Goal: Task Accomplishment & Management: Manage account settings

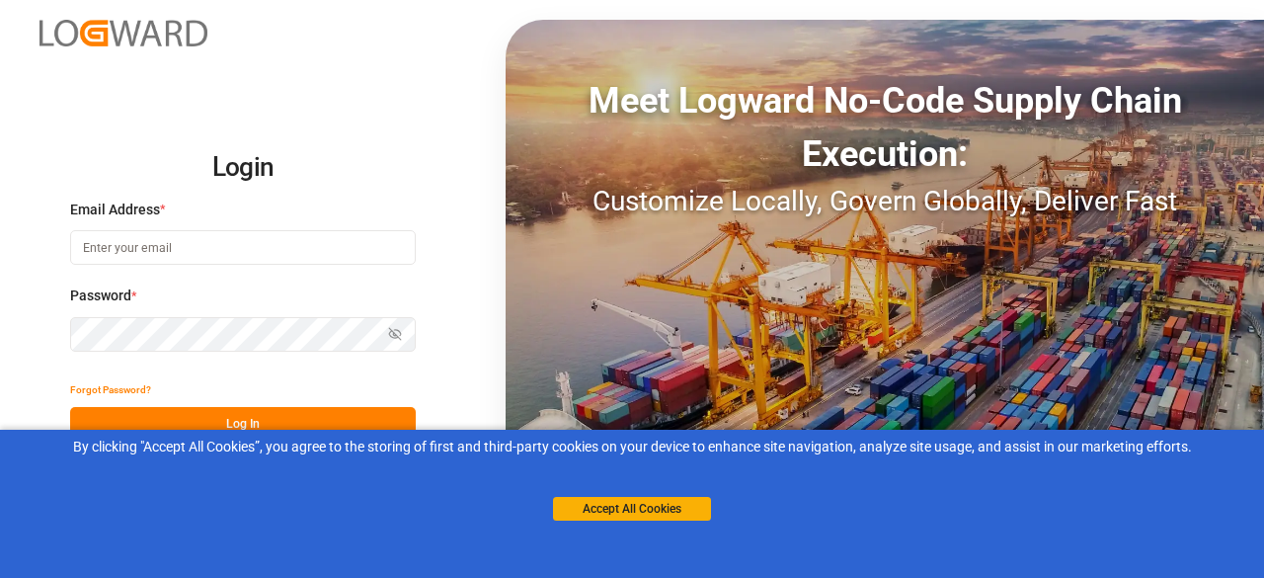
click at [210, 250] on input at bounding box center [243, 247] width 346 height 35
click at [0, 577] on com-1password-button at bounding box center [0, 578] width 0 height 0
click at [274, 240] on input at bounding box center [243, 247] width 346 height 35
type input "charan.machavarapu@logward.com"
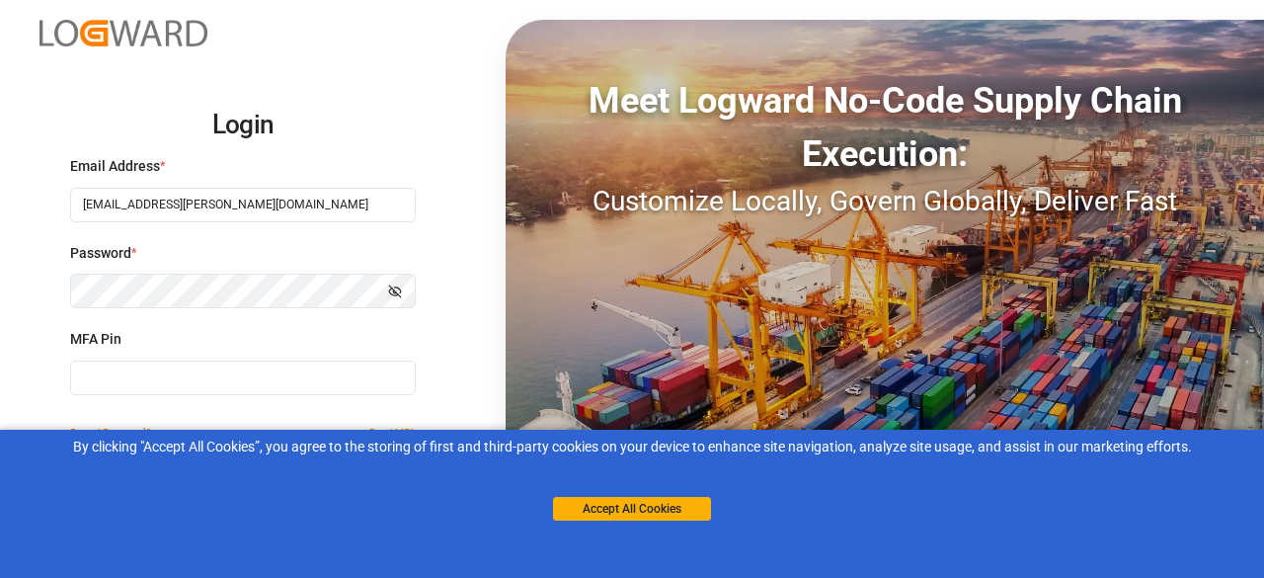
click at [189, 366] on input at bounding box center [243, 378] width 346 height 35
click at [299, 373] on input at bounding box center [243, 378] width 346 height 35
paste input "900279"
type input "900279"
click at [628, 513] on button "Accept All Cookies" at bounding box center [632, 509] width 158 height 24
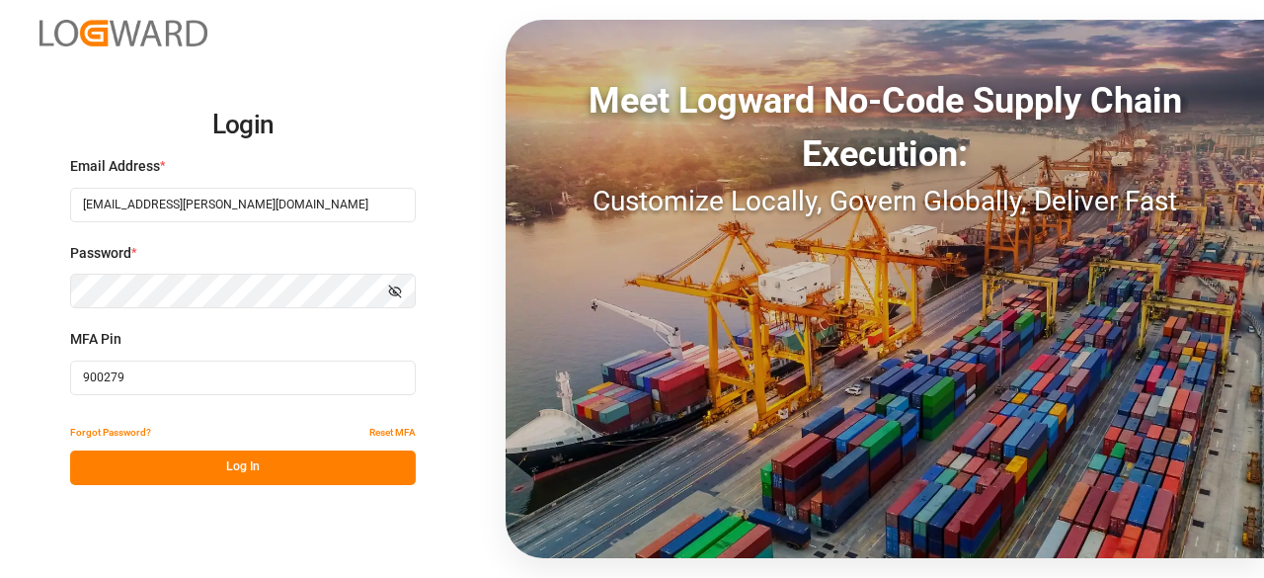
click at [242, 455] on button "Log In" at bounding box center [243, 467] width 346 height 35
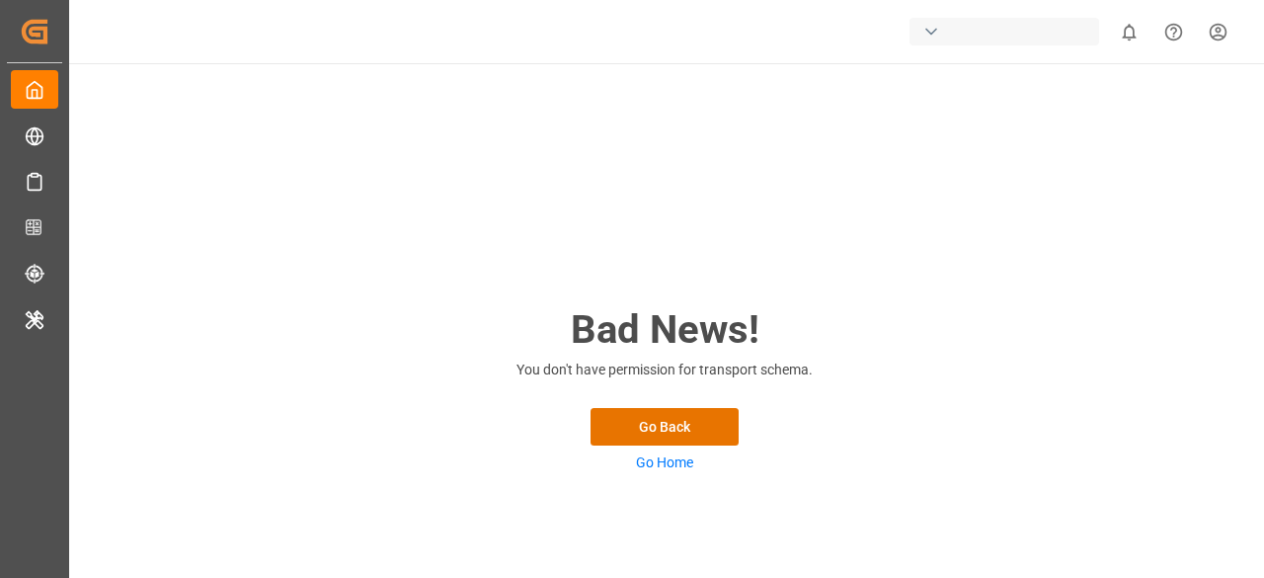
click at [681, 468] on link "Go Home" at bounding box center [664, 462] width 57 height 16
click at [667, 427] on button "Go Back" at bounding box center [665, 427] width 148 height 38
